Goal: Task Accomplishment & Management: Use online tool/utility

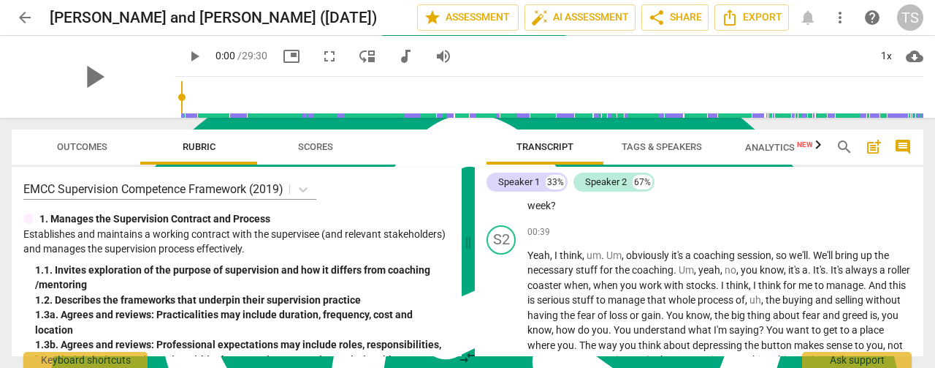
scroll to position [512, 0]
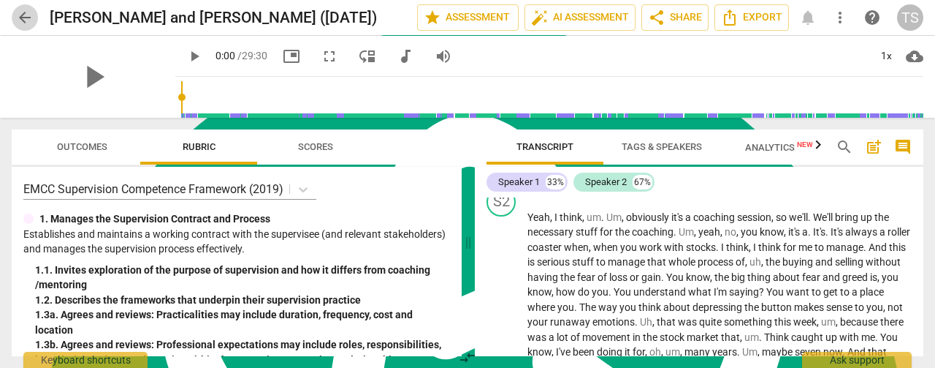
click at [21, 18] on span "arrow_back" at bounding box center [25, 18] width 18 height 18
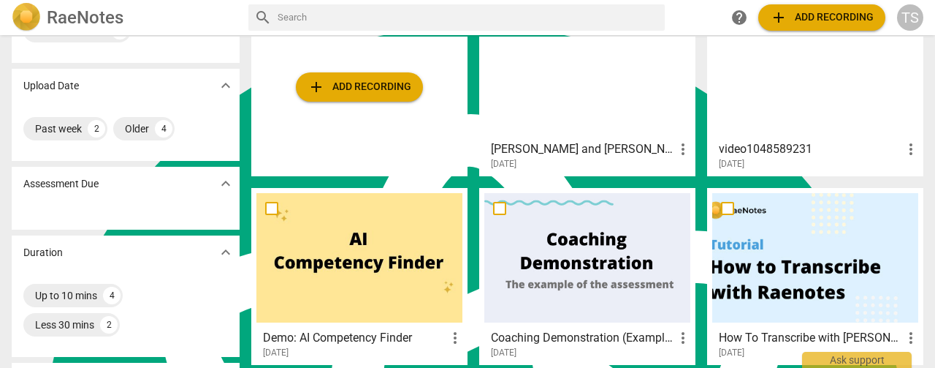
scroll to position [73, 0]
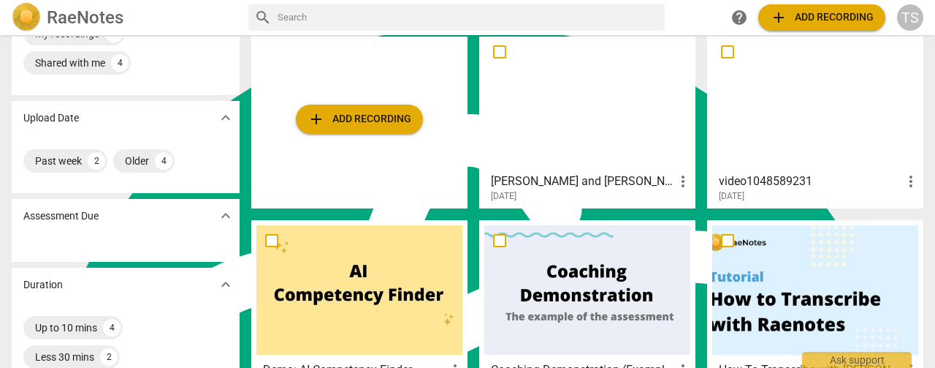
click at [541, 92] on div at bounding box center [587, 101] width 206 height 129
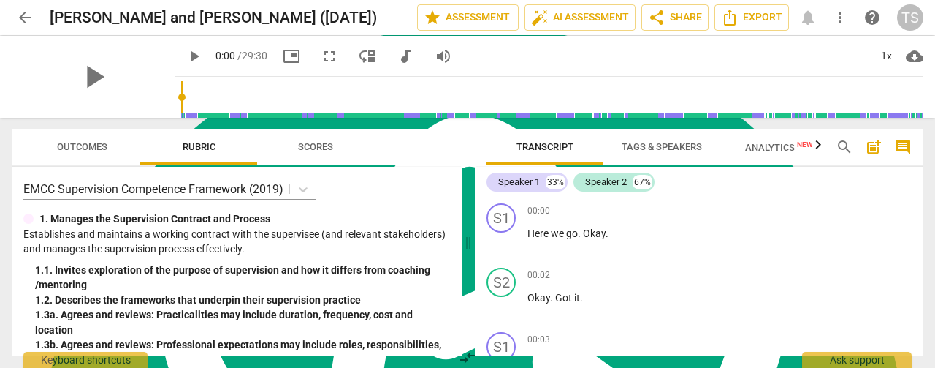
click at [186, 56] on span "play_arrow" at bounding box center [195, 56] width 18 height 18
click at [186, 56] on span "pause" at bounding box center [195, 56] width 18 height 18
type input "1"
click at [20, 20] on span "arrow_back" at bounding box center [25, 18] width 18 height 18
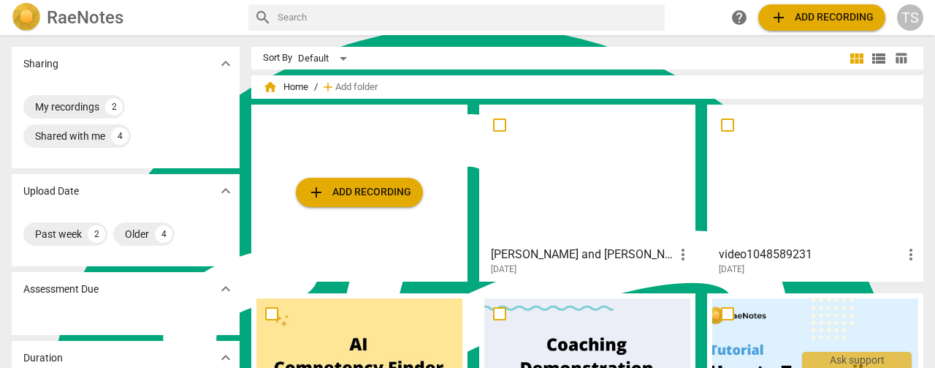
click at [726, 123] on input "checkbox" at bounding box center [727, 125] width 31 height 18
checkbox input "false"
click at [522, 251] on h3 "[PERSON_NAME] and [PERSON_NAME] ([DATE])" at bounding box center [582, 255] width 183 height 18
click at [493, 119] on input "checkbox" at bounding box center [499, 125] width 31 height 18
checkbox input "false"
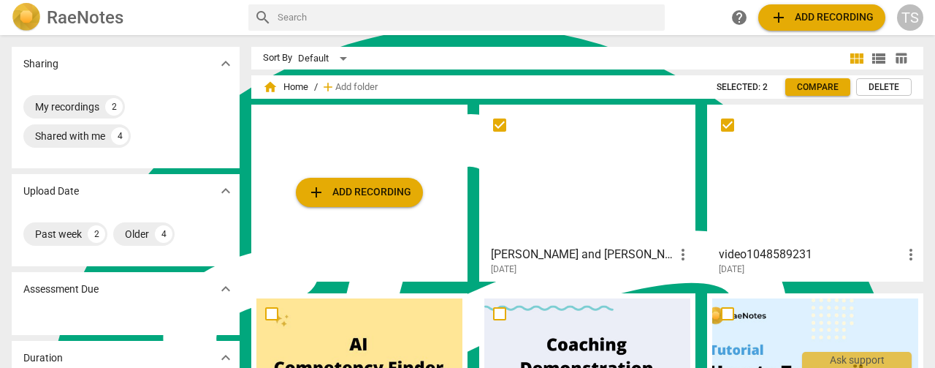
click at [890, 81] on span "Delete" at bounding box center [884, 87] width 31 height 12
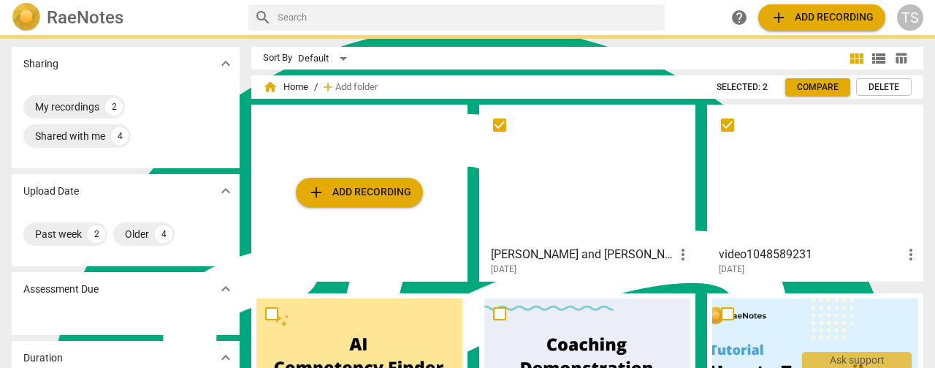
checkbox input "false"
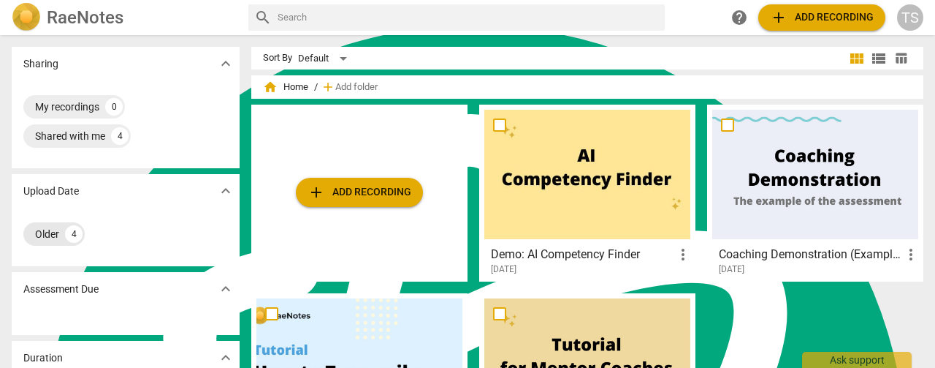
click at [46, 236] on div "Older" at bounding box center [47, 234] width 24 height 15
click at [72, 112] on div "My recordings" at bounding box center [67, 106] width 64 height 15
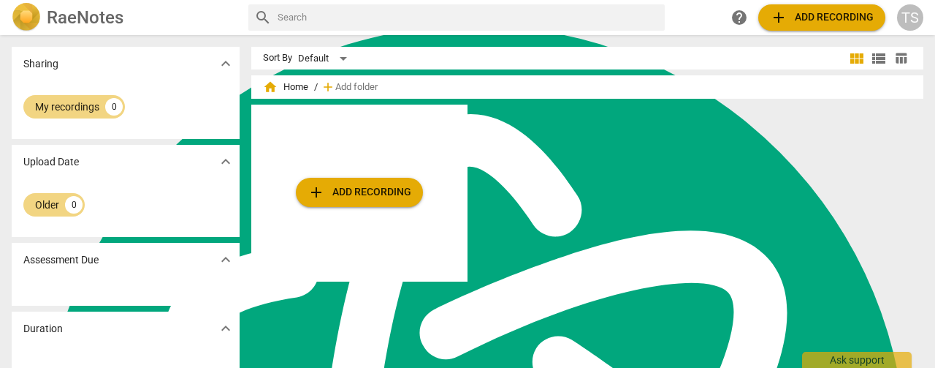
click at [85, 9] on h2 "RaeNotes" at bounding box center [85, 17] width 77 height 20
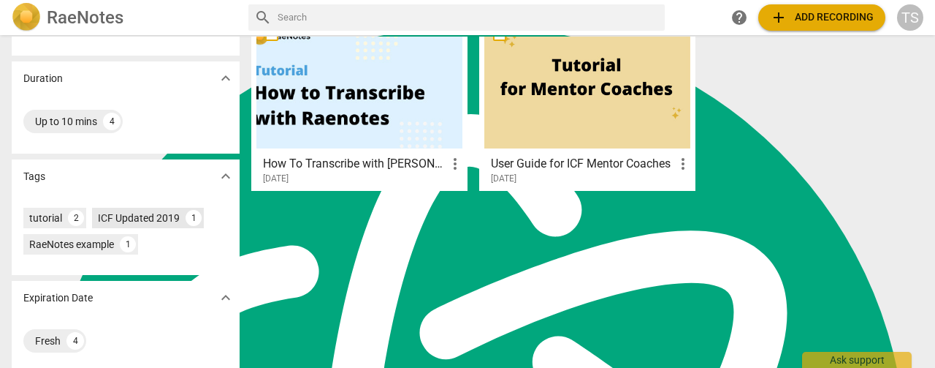
scroll to position [289, 0]
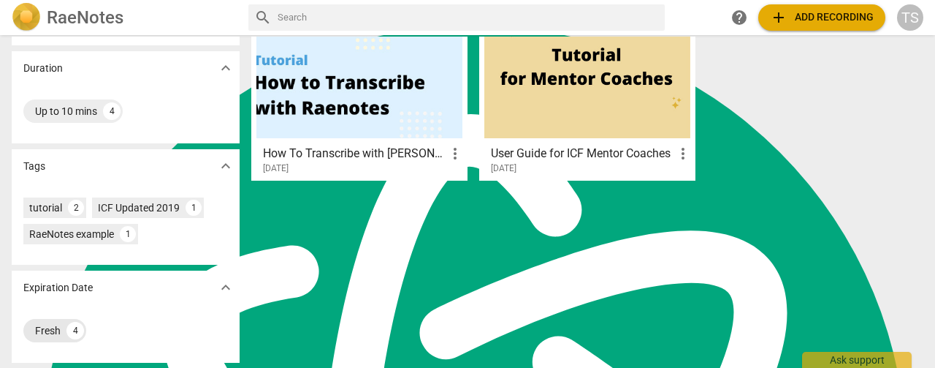
click at [47, 332] on div "Fresh" at bounding box center [48, 330] width 26 height 15
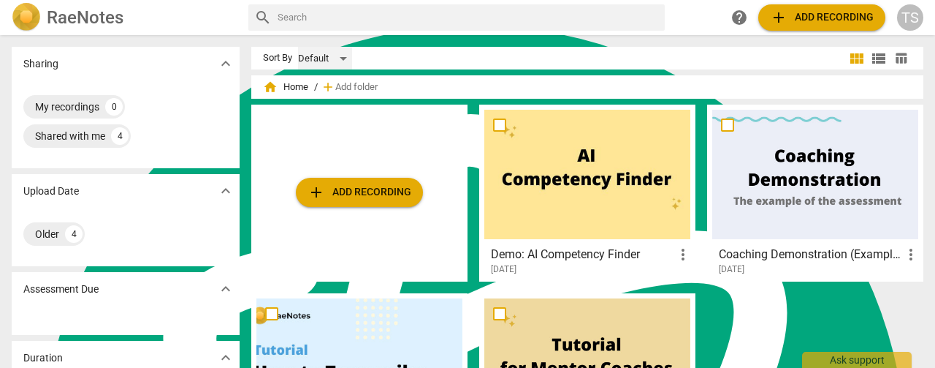
click at [348, 61] on div "Default" at bounding box center [325, 58] width 54 height 23
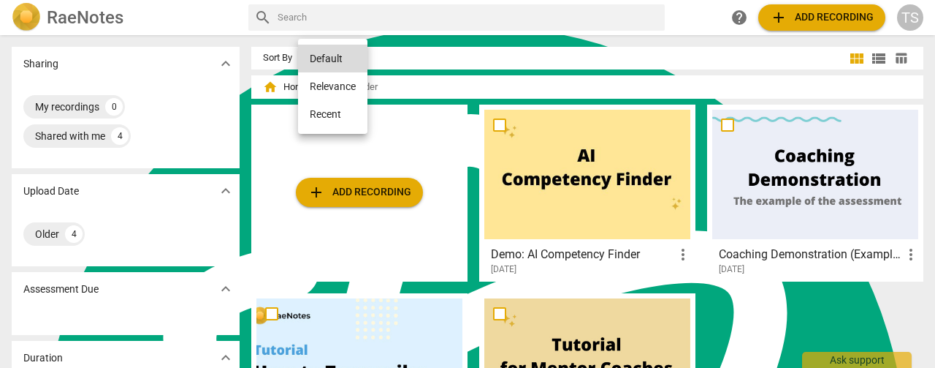
click at [334, 103] on li "Recent" at bounding box center [332, 114] width 69 height 28
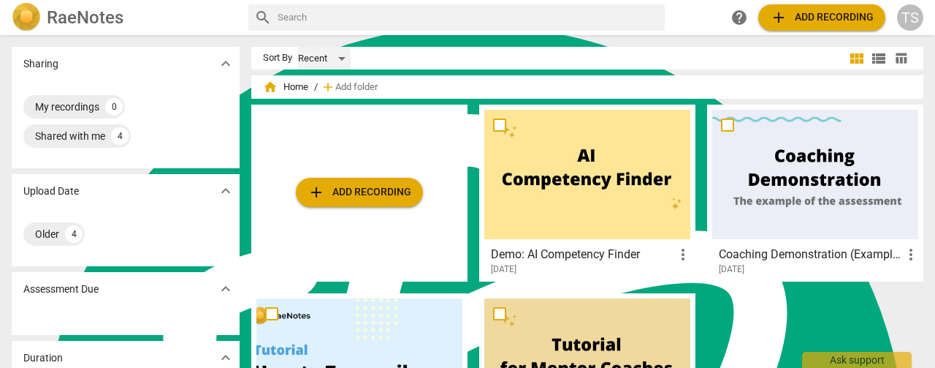
click at [349, 57] on div "Recent" at bounding box center [324, 58] width 53 height 23
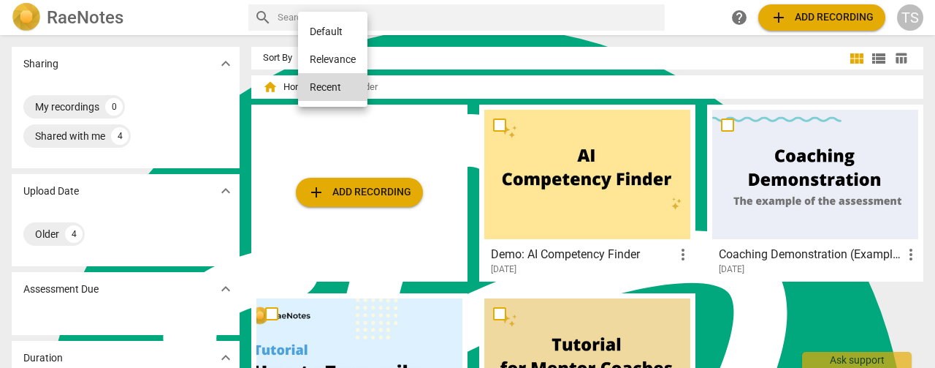
click at [550, 63] on div at bounding box center [467, 184] width 935 height 368
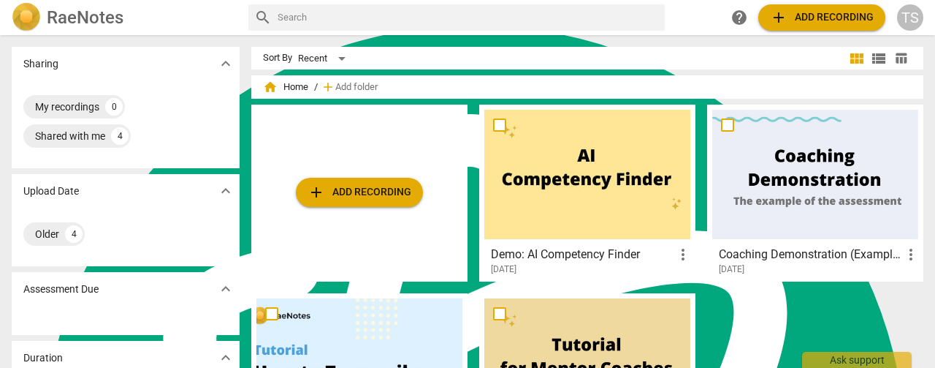
click at [880, 58] on span "view_list" at bounding box center [879, 59] width 18 height 18
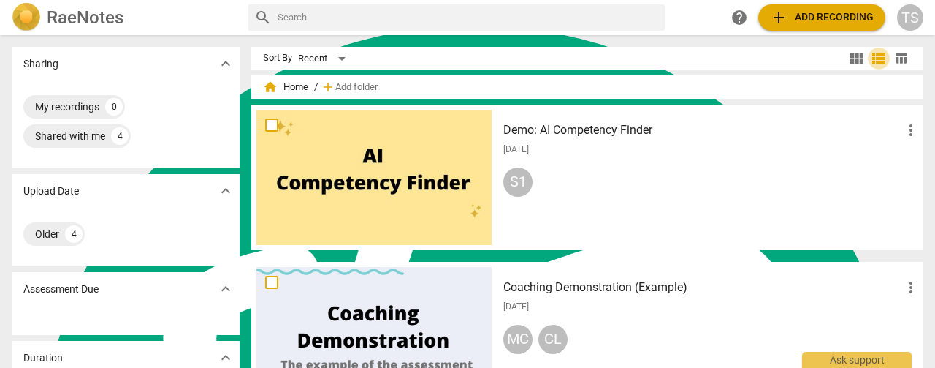
click at [870, 61] on span "view_list" at bounding box center [879, 59] width 18 height 18
click at [848, 56] on span "view_module" at bounding box center [857, 59] width 18 height 18
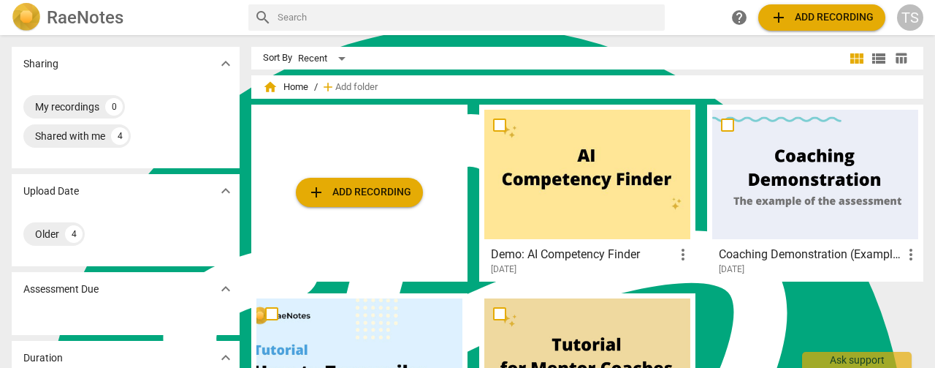
click at [894, 54] on span "table_chart" at bounding box center [901, 58] width 14 height 14
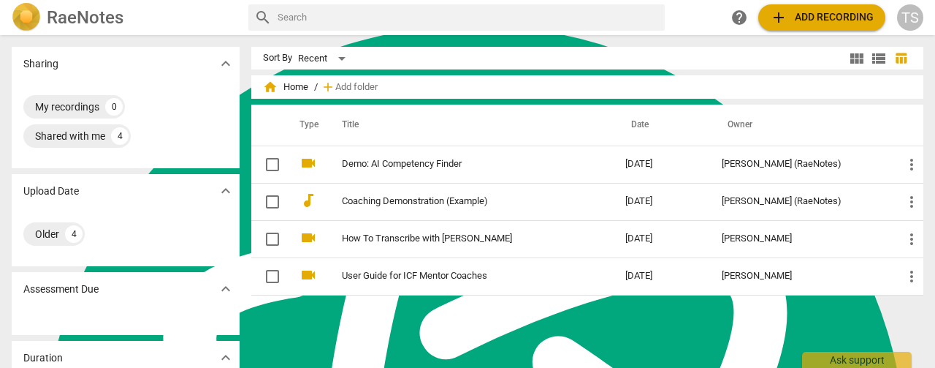
click at [849, 60] on span "view_module" at bounding box center [857, 59] width 18 height 18
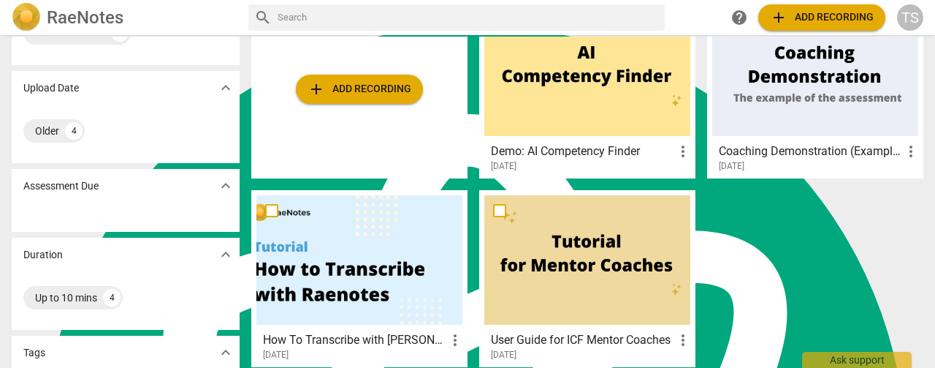
scroll to position [73, 0]
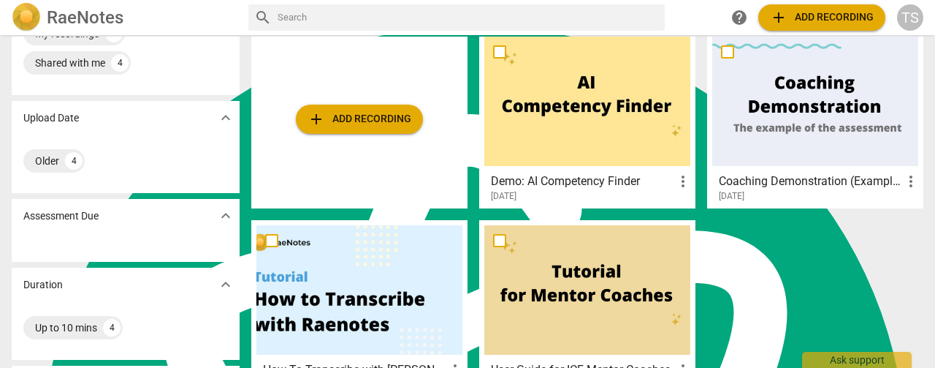
click at [217, 121] on span "expand_more" at bounding box center [226, 118] width 18 height 18
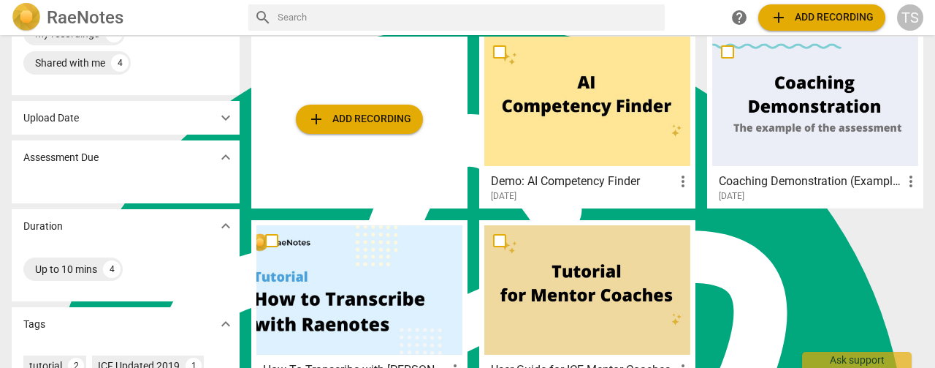
click at [218, 120] on span "expand_more" at bounding box center [226, 118] width 18 height 18
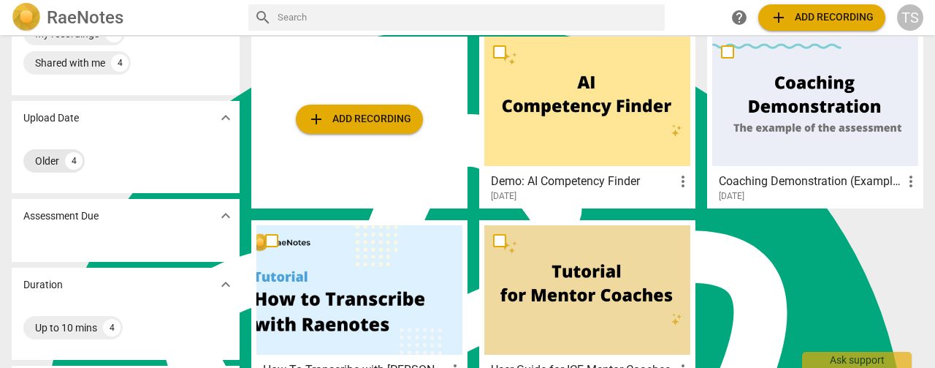
click at [77, 159] on div "4" at bounding box center [74, 161] width 18 height 18
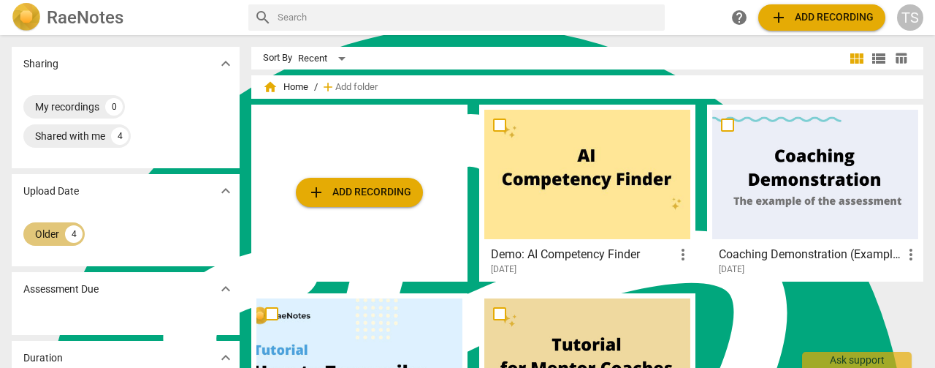
click at [55, 235] on div "Older" at bounding box center [47, 234] width 24 height 15
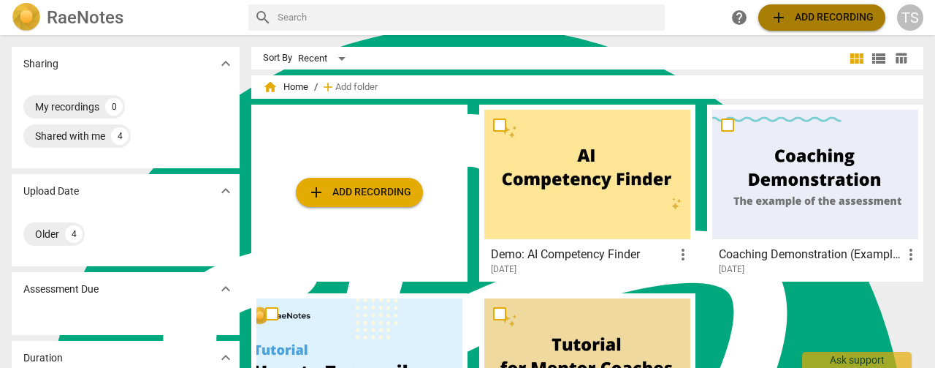
click at [826, 23] on span "add Add recording" at bounding box center [822, 18] width 104 height 18
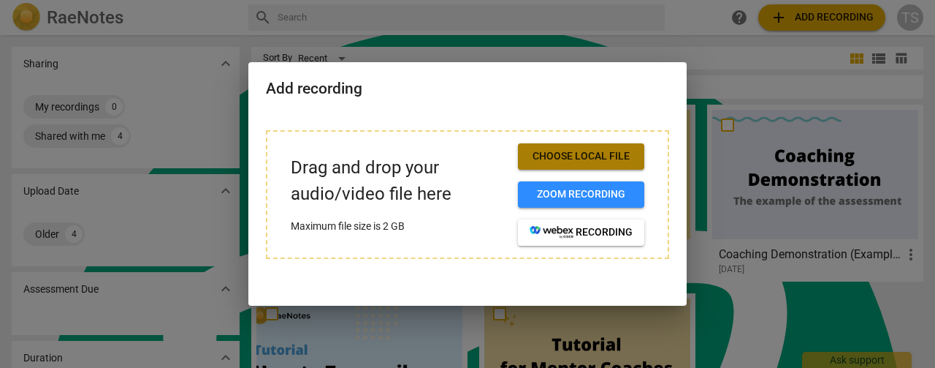
click at [590, 164] on button "Choose local file" at bounding box center [581, 156] width 126 height 26
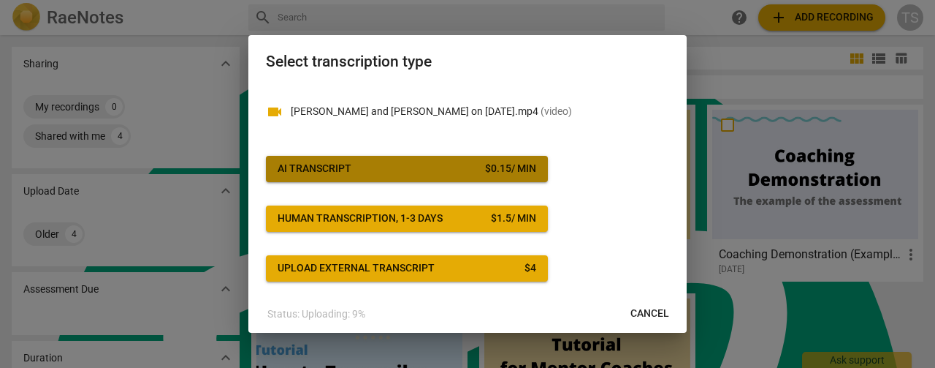
click at [420, 167] on span "AI Transcript $ 0.15 / min" at bounding box center [407, 168] width 259 height 15
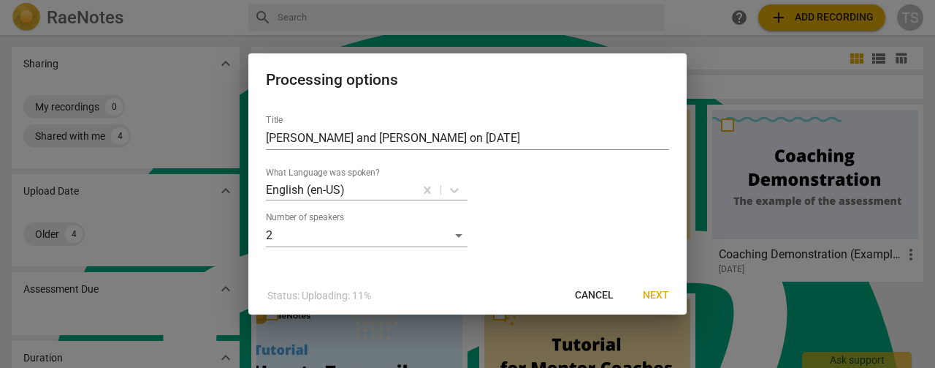
click at [649, 293] on span "Next" at bounding box center [656, 295] width 26 height 15
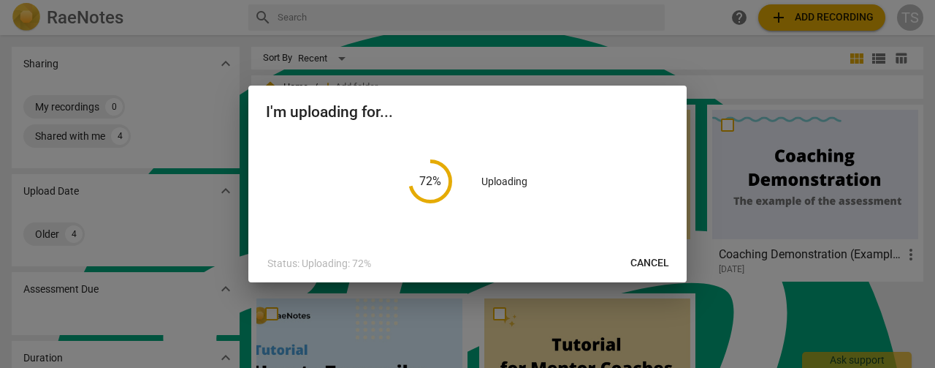
click at [822, 14] on div at bounding box center [467, 184] width 935 height 368
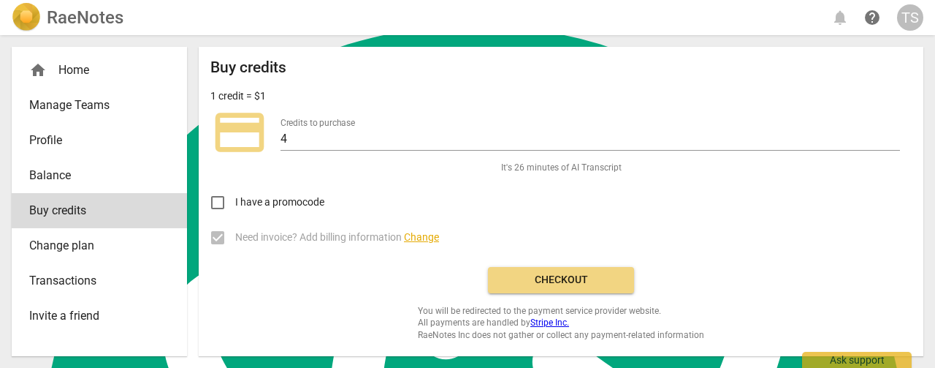
click at [574, 287] on button "Checkout" at bounding box center [561, 280] width 146 height 26
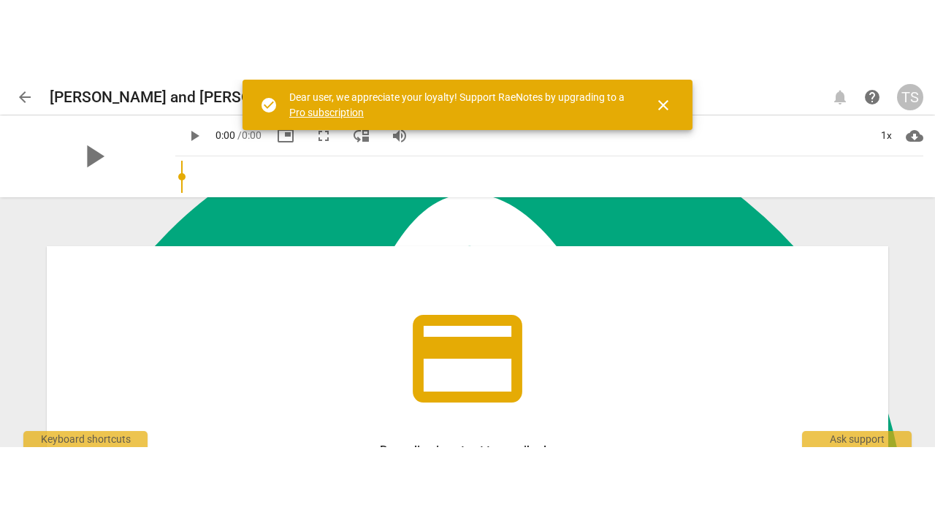
scroll to position [5870, 0]
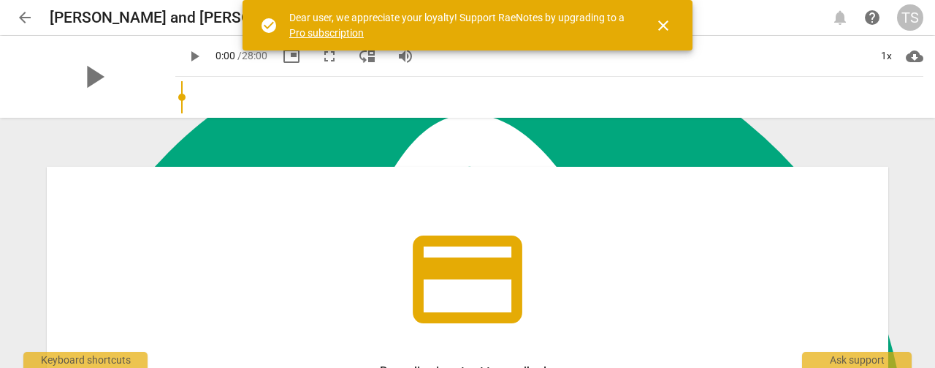
click at [659, 25] on span "close" at bounding box center [664, 26] width 18 height 18
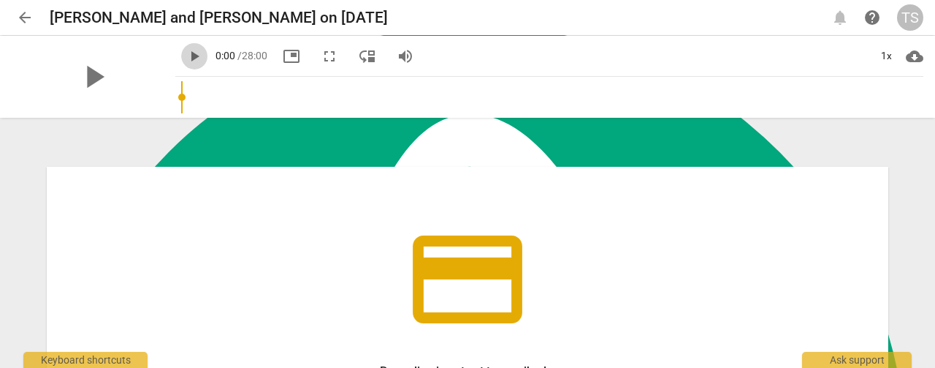
click at [186, 58] on span "play_arrow" at bounding box center [195, 56] width 18 height 18
drag, startPoint x: 166, startPoint y: 99, endPoint x: 145, endPoint y: 97, distance: 21.3
click at [181, 97] on input "range" at bounding box center [552, 97] width 742 height 47
click at [321, 61] on span "fullscreen" at bounding box center [330, 56] width 18 height 18
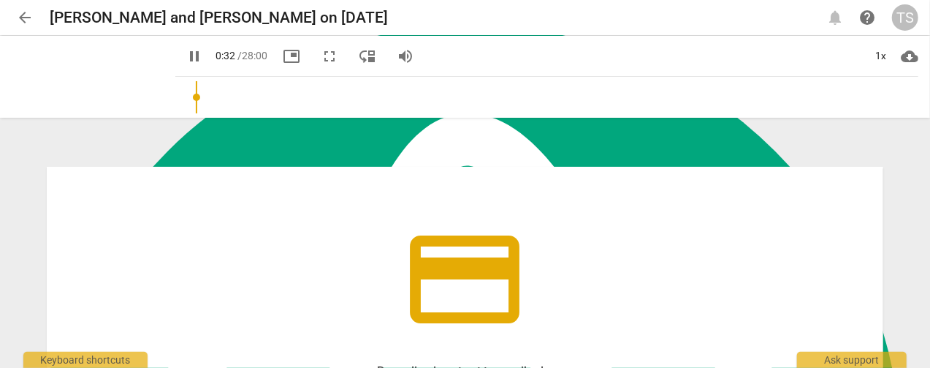
type input "33"
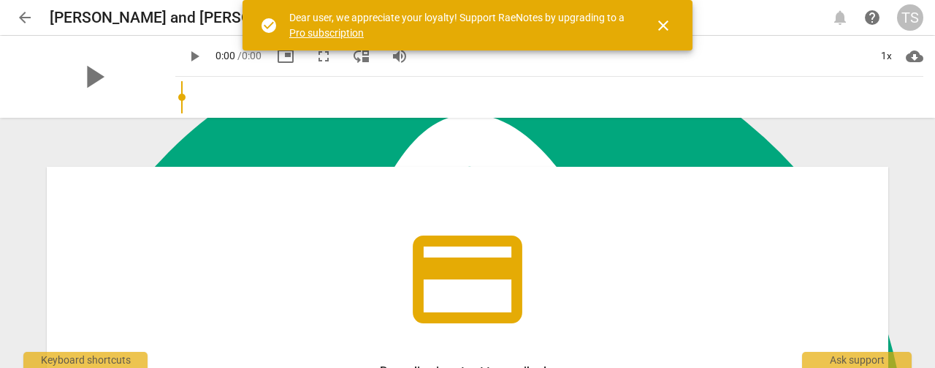
scroll to position [5870, 0]
click at [19, 23] on span "arrow_back" at bounding box center [25, 18] width 18 height 18
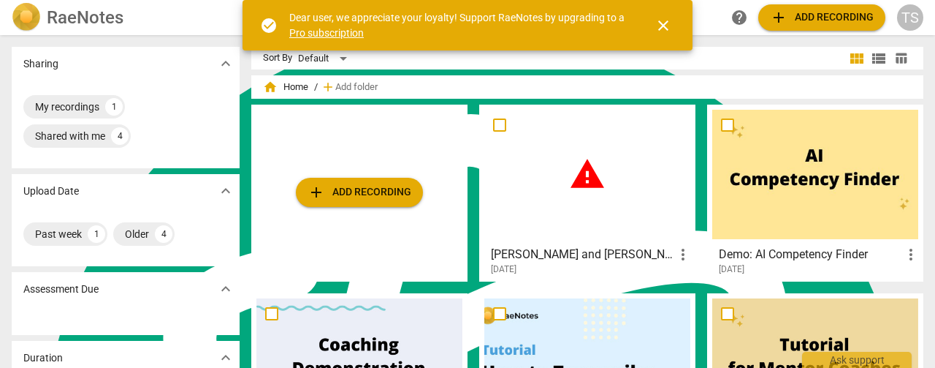
click at [596, 181] on span "warning" at bounding box center [587, 174] width 37 height 37
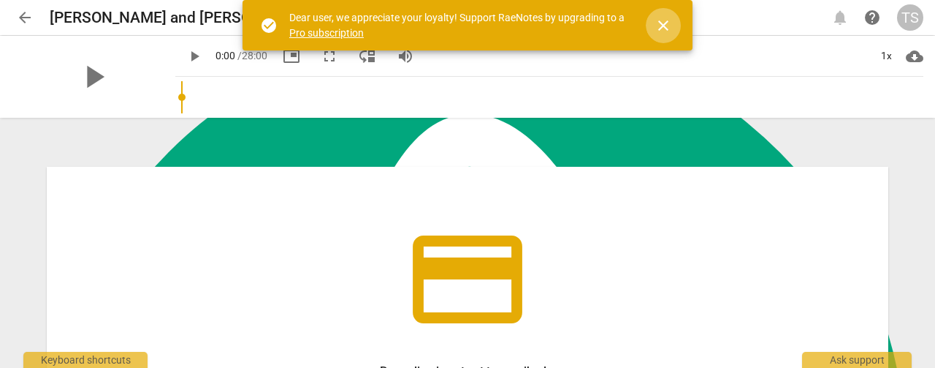
click at [672, 30] on span "close" at bounding box center [663, 26] width 35 height 18
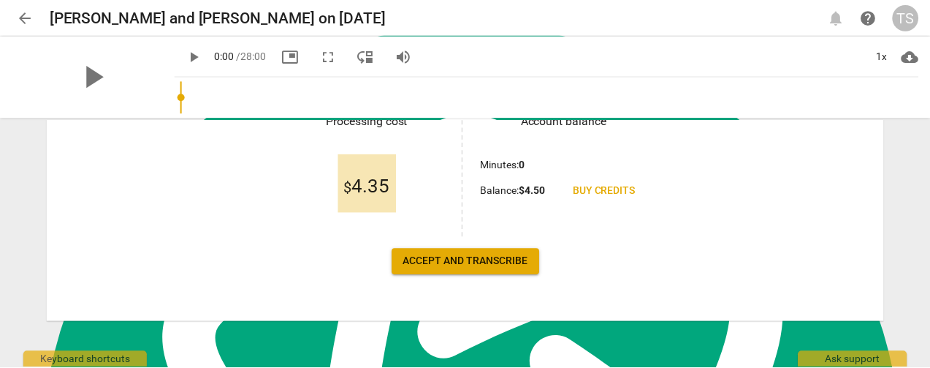
scroll to position [218, 0]
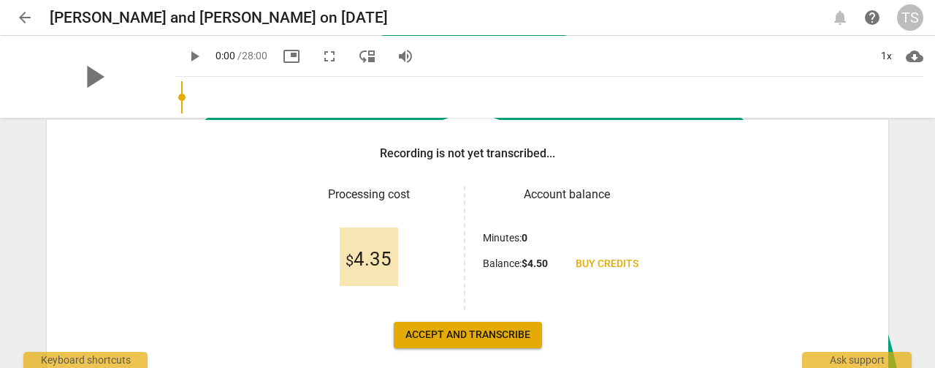
click at [449, 340] on span "Accept and transcribe" at bounding box center [468, 334] width 125 height 15
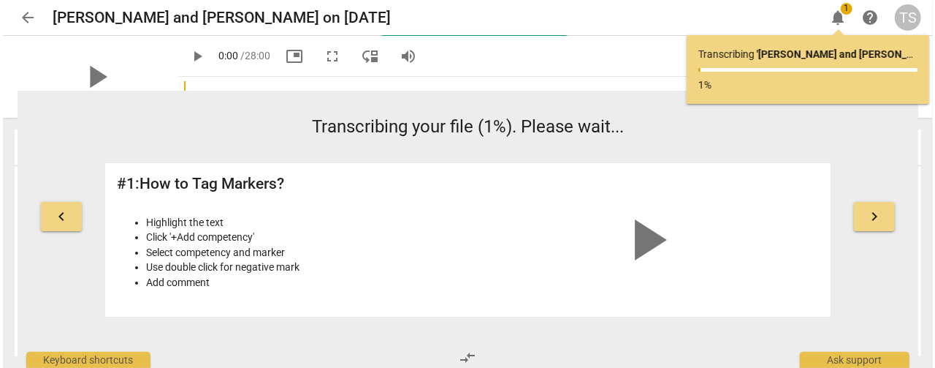
scroll to position [0, 0]
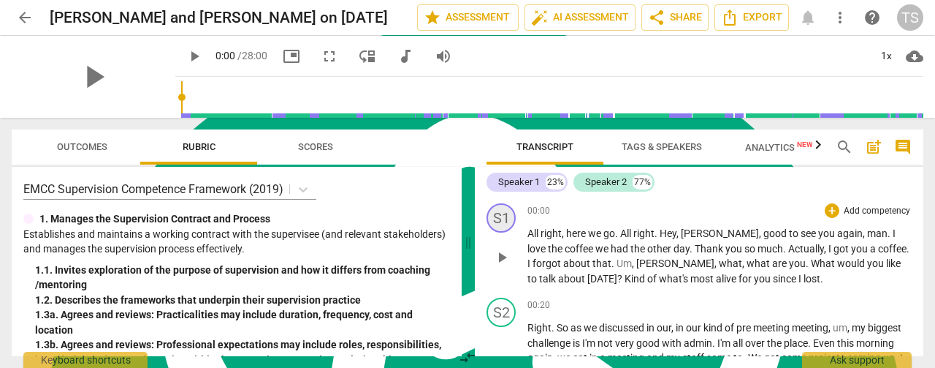
click at [500, 218] on div "S1" at bounding box center [501, 217] width 29 height 29
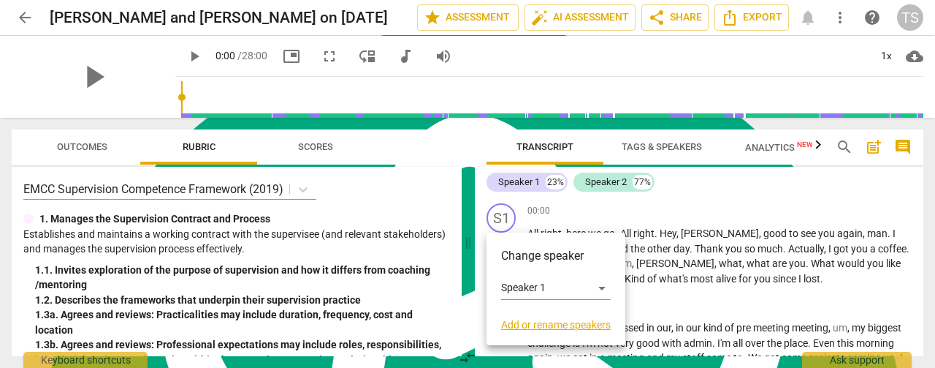
click at [672, 148] on div at bounding box center [467, 184] width 935 height 368
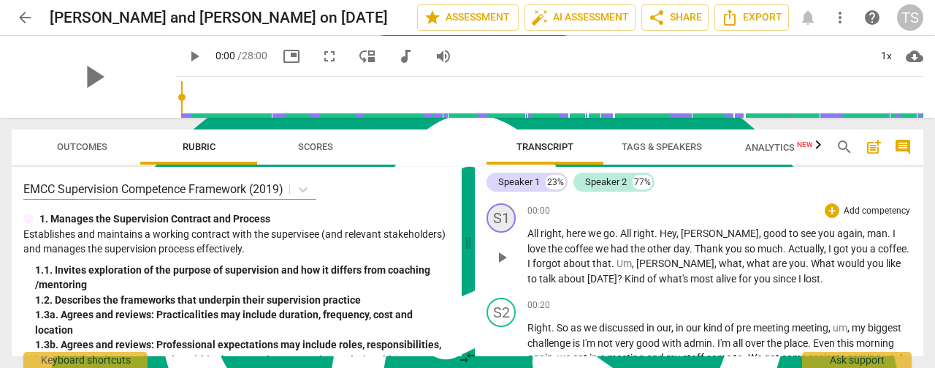
click at [503, 213] on div "S1" at bounding box center [501, 217] width 29 height 29
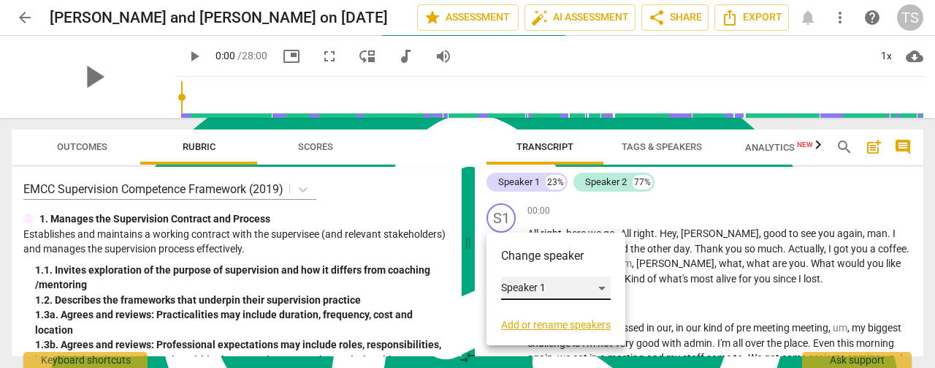
click at [591, 292] on div "Speaker 1" at bounding box center [556, 287] width 110 height 23
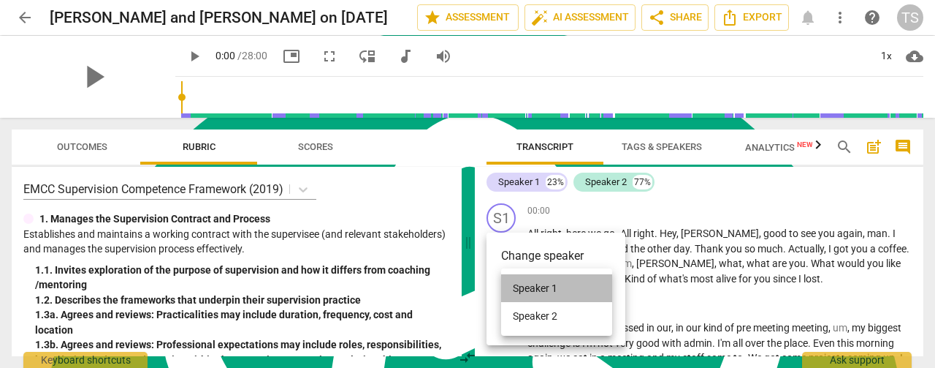
click at [580, 290] on li "Speaker 1" at bounding box center [556, 288] width 111 height 28
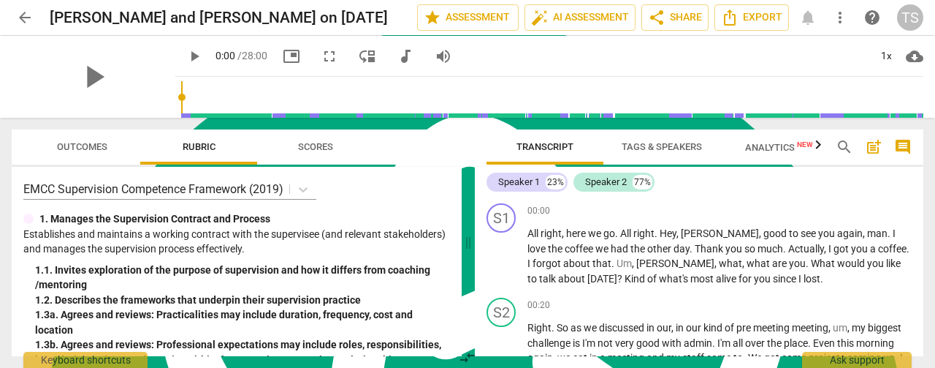
click at [658, 148] on span "Tags & Speakers" at bounding box center [662, 146] width 80 height 11
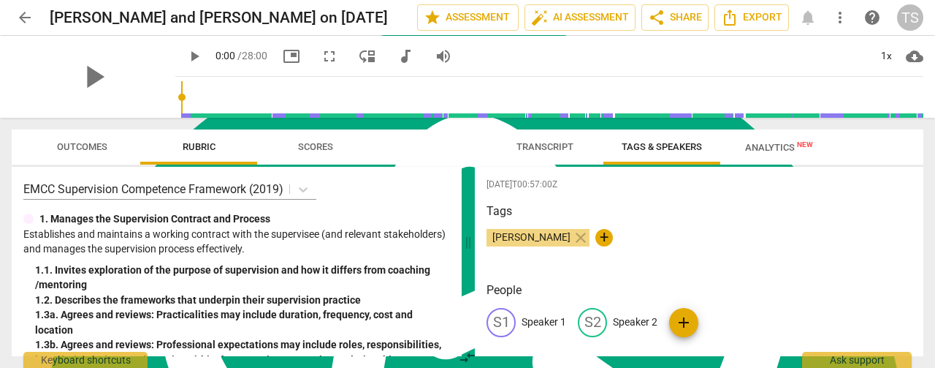
click at [503, 319] on div "S1" at bounding box center [501, 322] width 29 height 29
type textarea "Speaker 1"
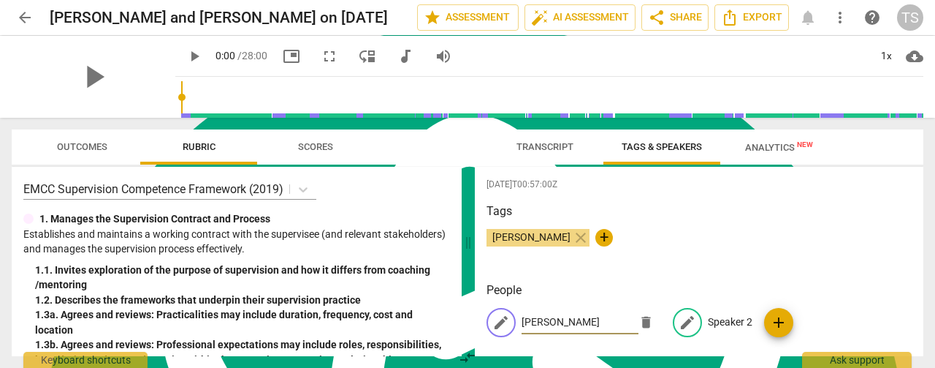
type input "Tim"
click at [713, 328] on p "Speaker 2" at bounding box center [730, 321] width 45 height 15
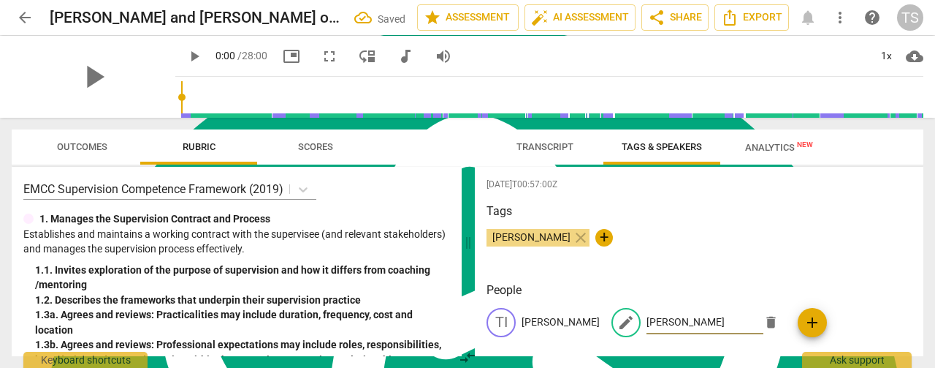
scroll to position [15, 0]
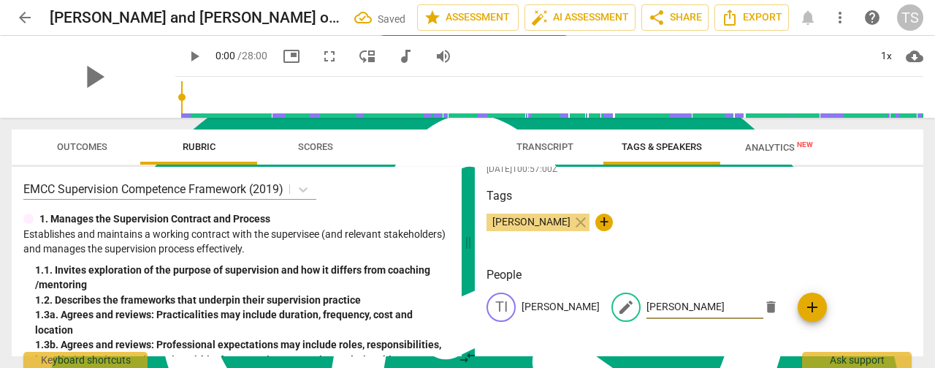
type input "Nick"
click at [764, 246] on div "Tags Tim Steinke close +" at bounding box center [699, 220] width 425 height 67
click at [526, 147] on span "Transcript" at bounding box center [545, 146] width 57 height 11
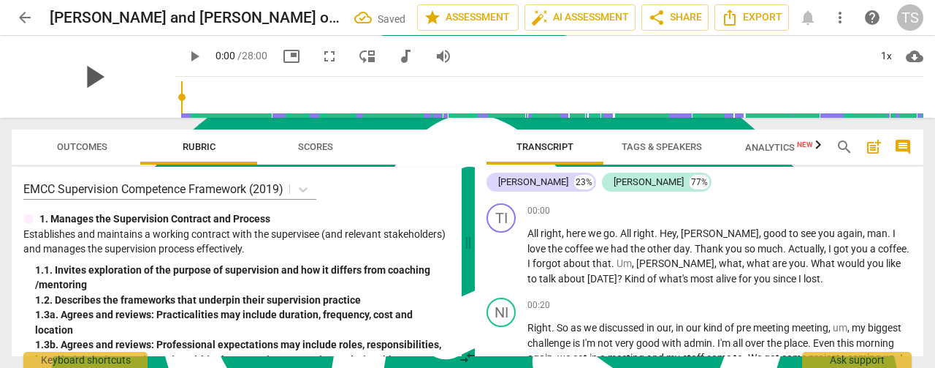
click at [93, 85] on span "play_arrow" at bounding box center [94, 77] width 38 height 38
click at [86, 72] on span "pause" at bounding box center [94, 77] width 38 height 38
click at [256, 104] on input "range" at bounding box center [552, 97] width 742 height 47
click at [91, 74] on span "play_arrow" at bounding box center [94, 77] width 38 height 38
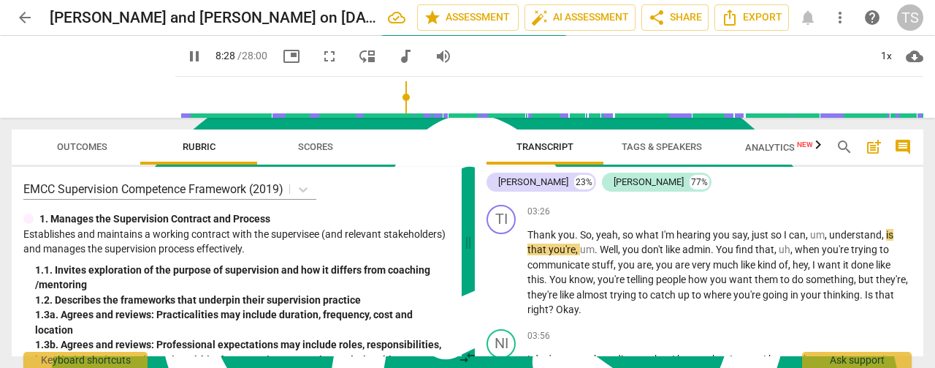
click at [393, 93] on input "range" at bounding box center [552, 97] width 742 height 47
click at [186, 56] on span "pause" at bounding box center [195, 56] width 18 height 18
type input "510"
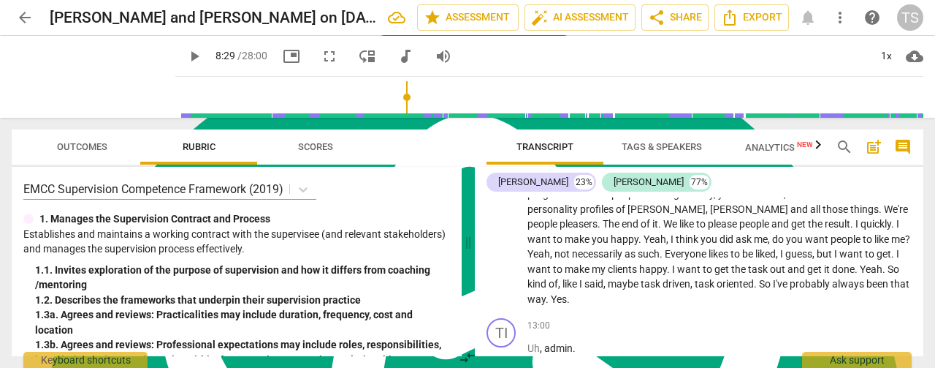
scroll to position [3037, 0]
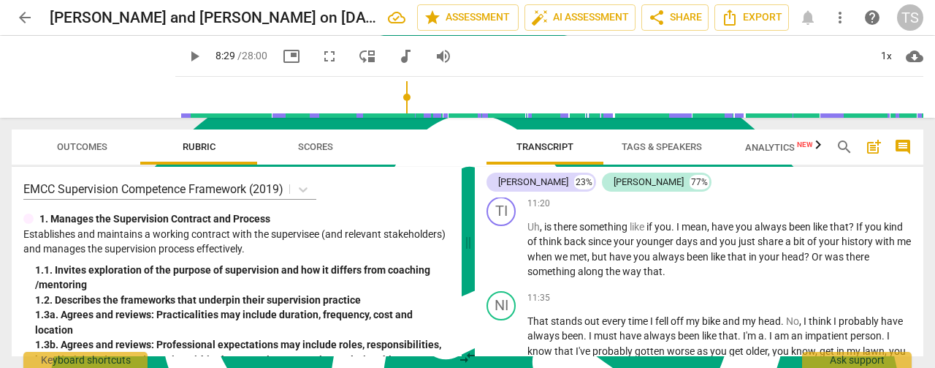
click at [20, 15] on span "arrow_back" at bounding box center [25, 18] width 18 height 18
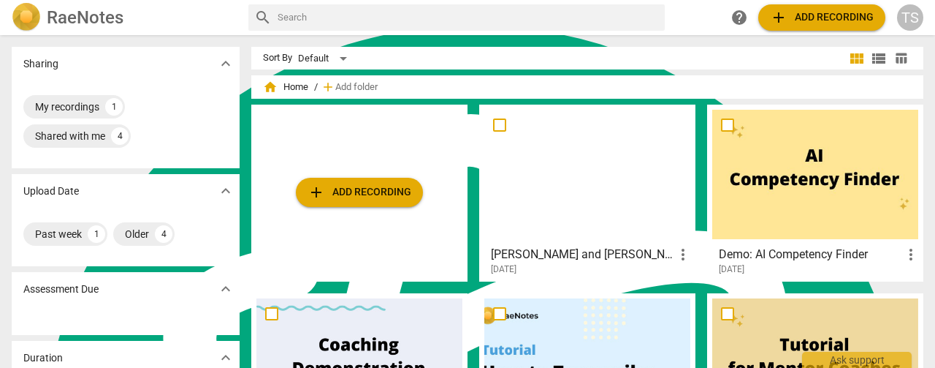
click at [338, 189] on span "add Add recording" at bounding box center [360, 192] width 104 height 18
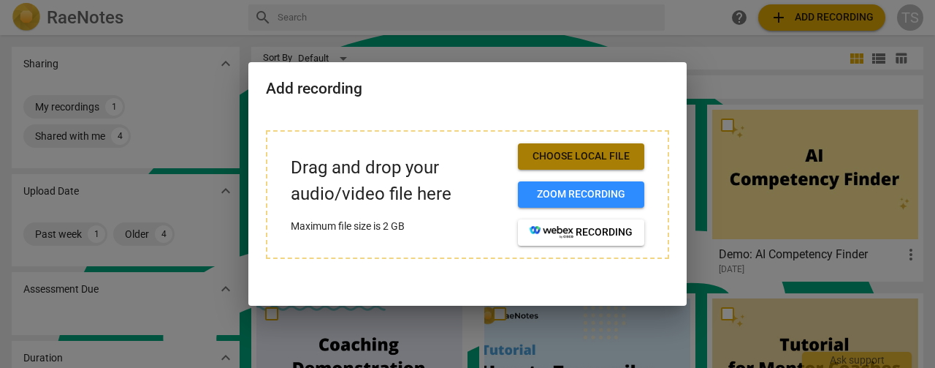
click at [525, 155] on button "Choose local file" at bounding box center [581, 156] width 126 height 26
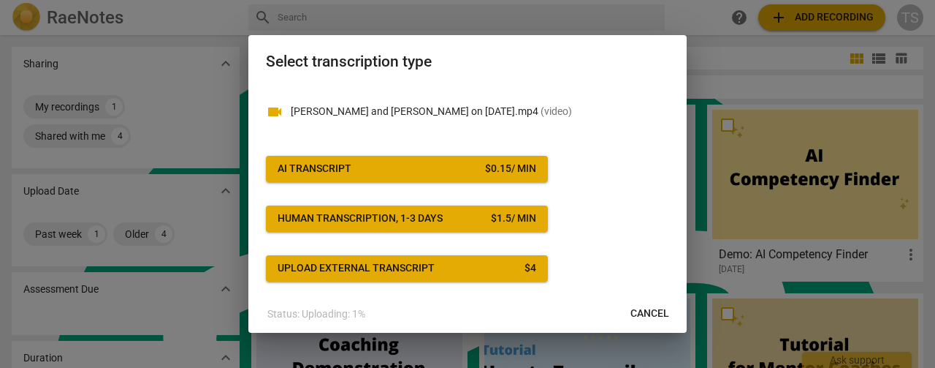
click at [444, 172] on span "AI Transcript $ 0.15 / min" at bounding box center [407, 168] width 259 height 15
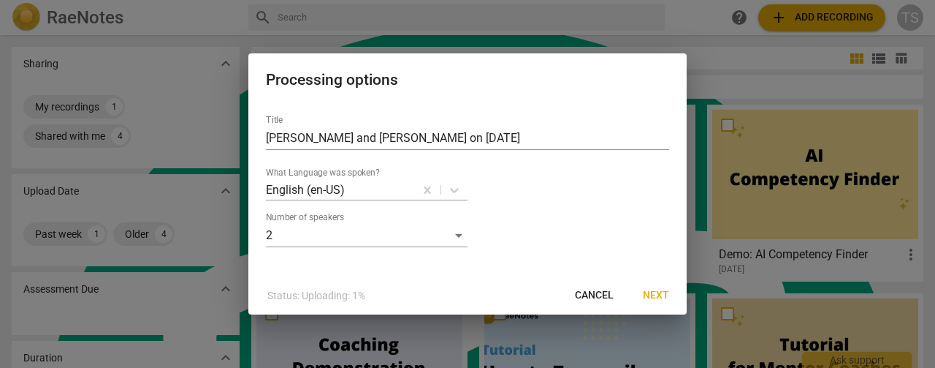
click at [652, 294] on span "Next" at bounding box center [656, 295] width 26 height 15
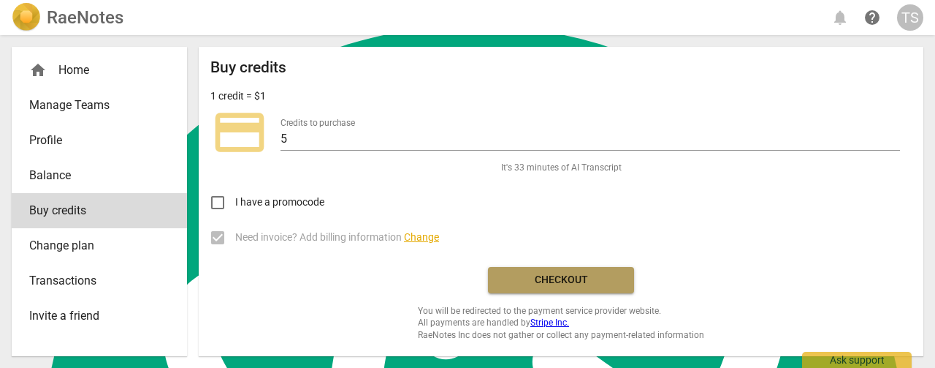
click at [550, 277] on span "Checkout" at bounding box center [561, 280] width 123 height 15
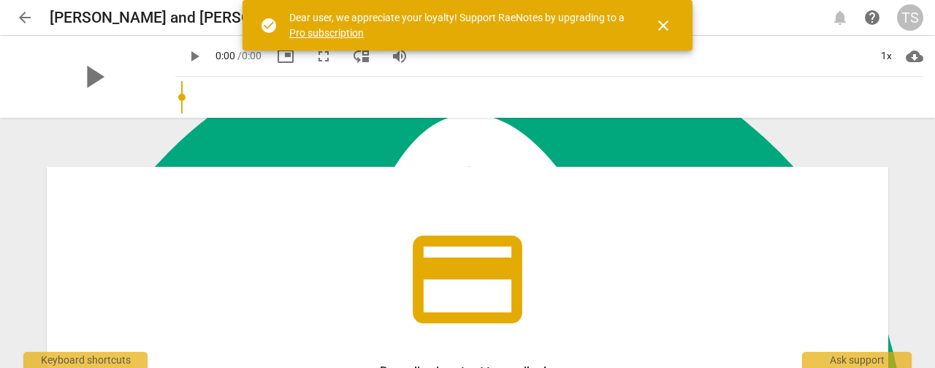
scroll to position [5870, 0]
click at [663, 26] on span "close" at bounding box center [664, 26] width 18 height 18
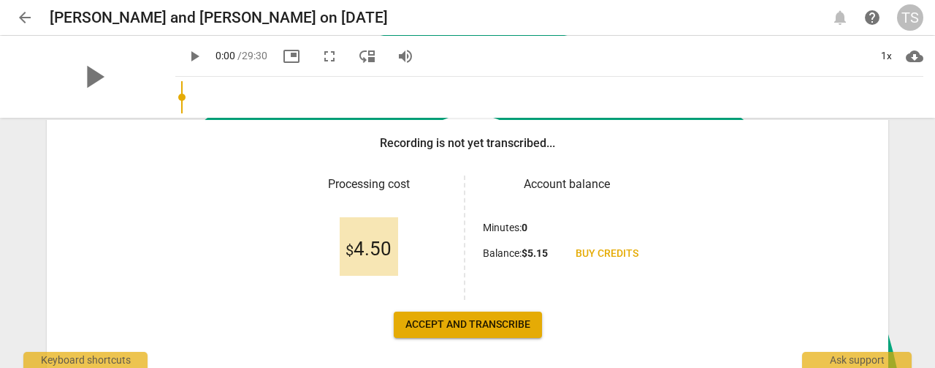
scroll to position [291, 0]
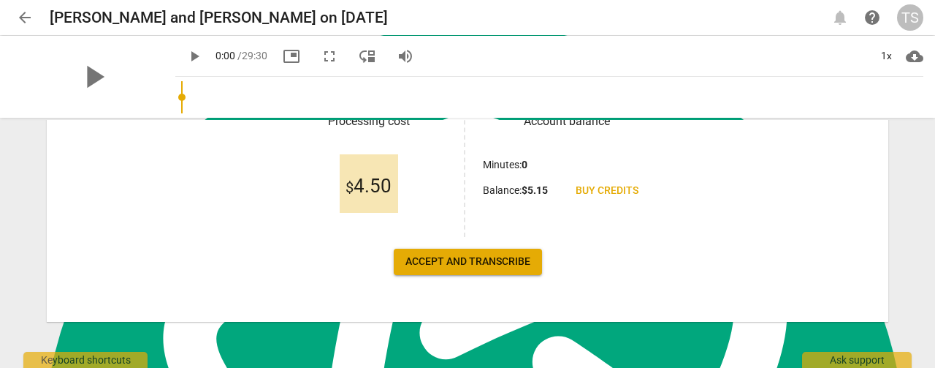
click at [466, 267] on span "Accept and transcribe" at bounding box center [468, 261] width 125 height 15
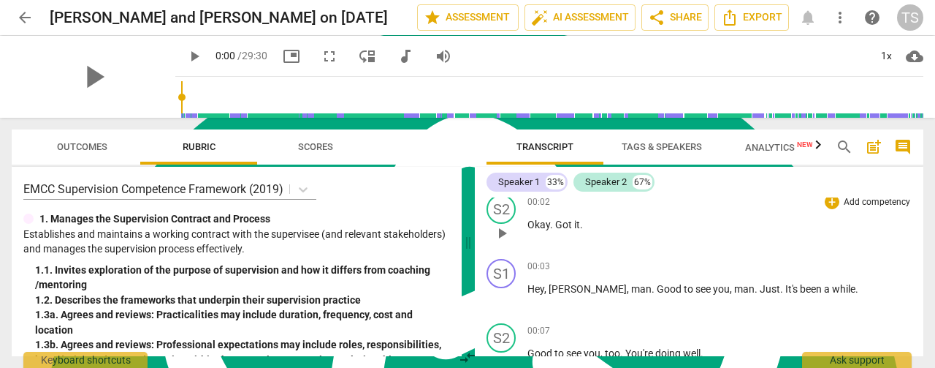
scroll to position [0, 0]
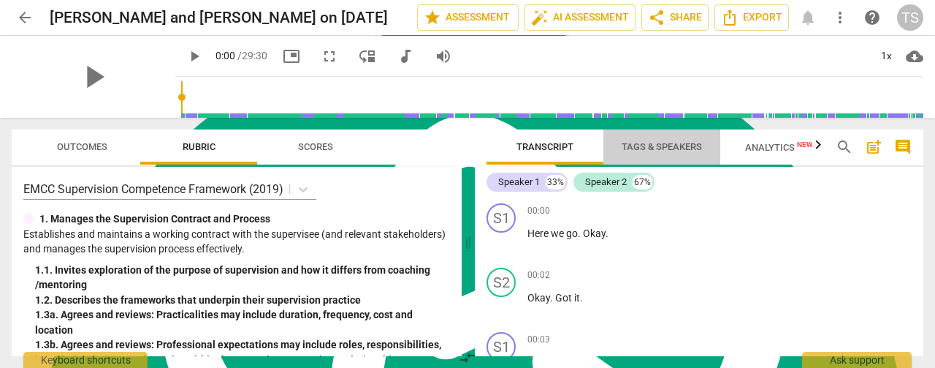
click at [682, 151] on span "Tags & Speakers" at bounding box center [662, 146] width 80 height 11
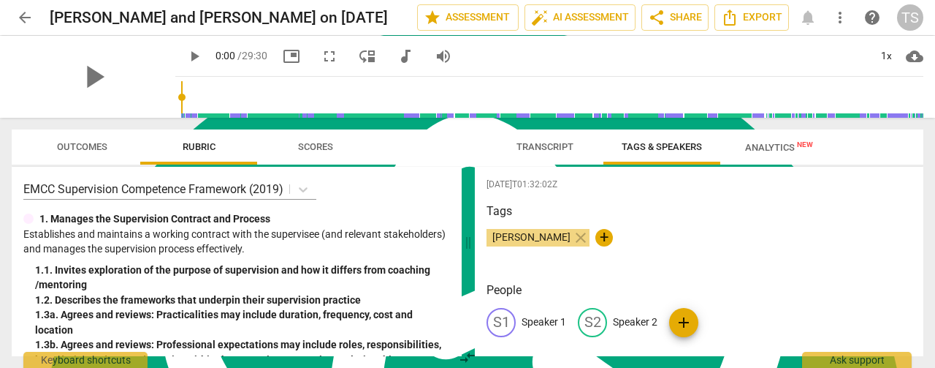
click at [539, 322] on p "Speaker 1" at bounding box center [544, 321] width 45 height 15
type textarea "Speaker 1"
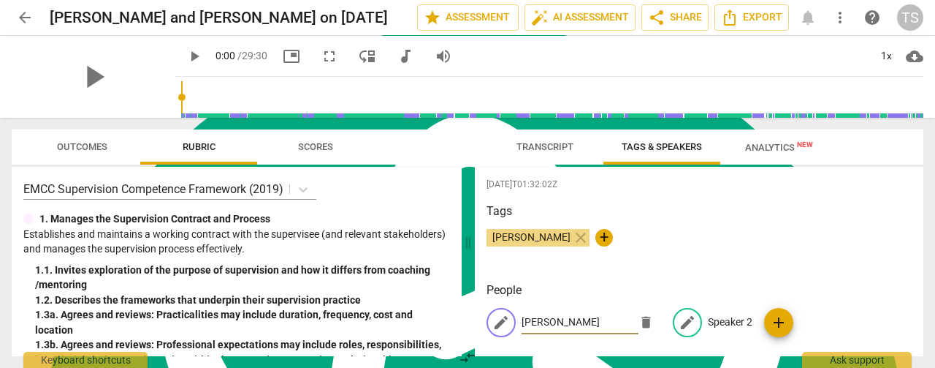
type input "Tim"
click at [727, 320] on p "Speaker 2" at bounding box center [730, 321] width 45 height 15
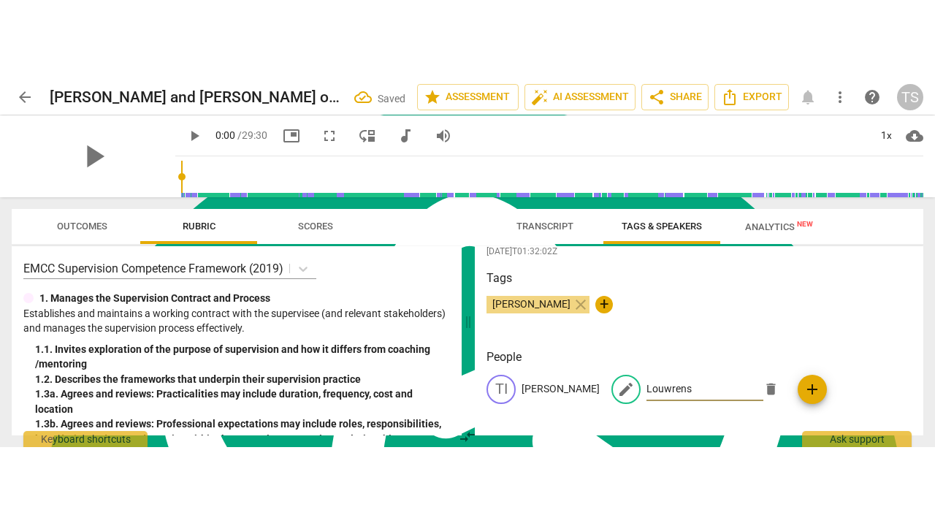
scroll to position [15, 0]
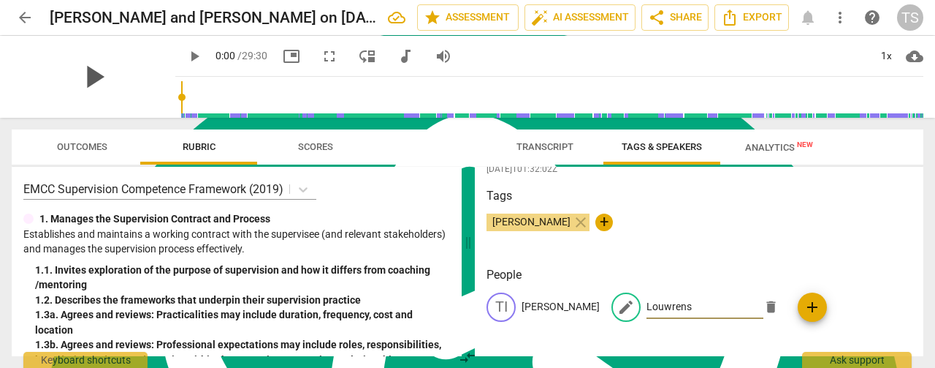
type input "Louwrens"
click at [94, 72] on span "play_arrow" at bounding box center [94, 77] width 38 height 38
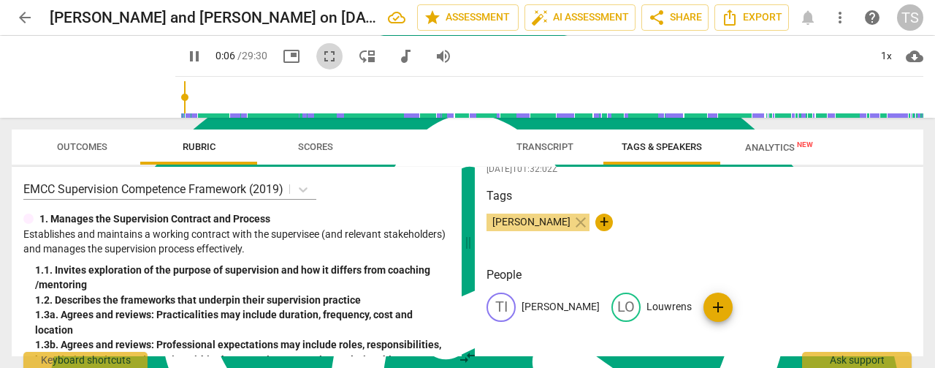
click at [321, 55] on span "fullscreen" at bounding box center [330, 56] width 18 height 18
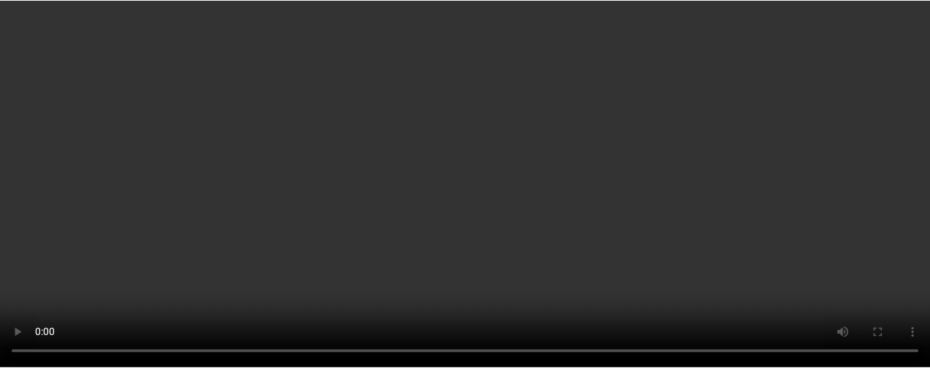
scroll to position [5764, 0]
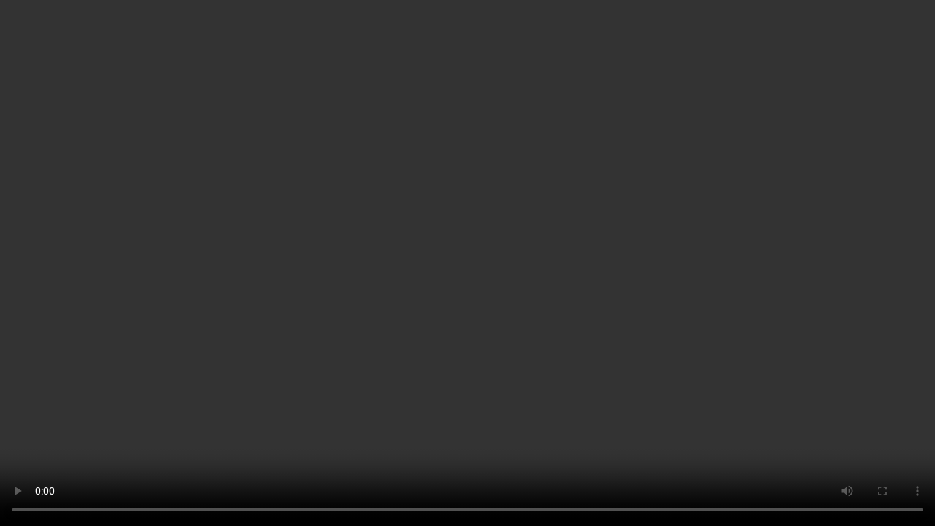
type input "56"
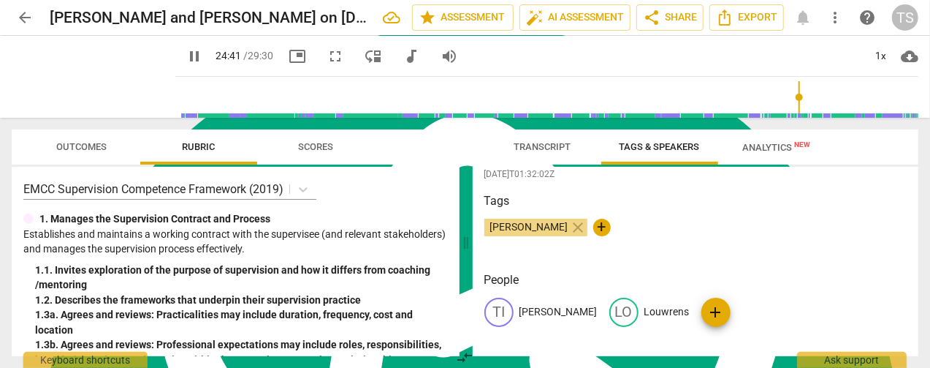
scroll to position [15, 0]
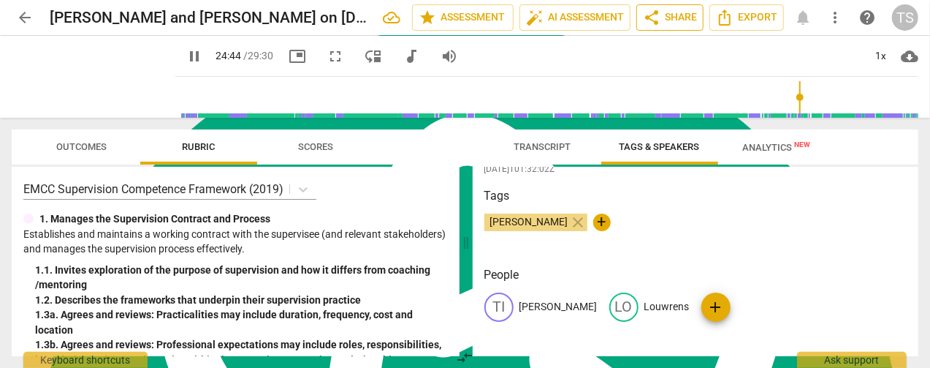
type input "1484"
